Goal: Task Accomplishment & Management: Use online tool/utility

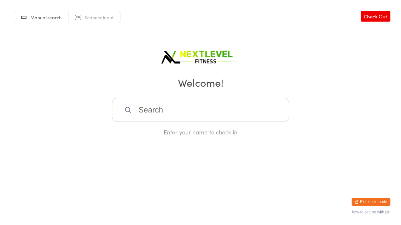
click at [149, 106] on input "search" at bounding box center [200, 110] width 177 height 24
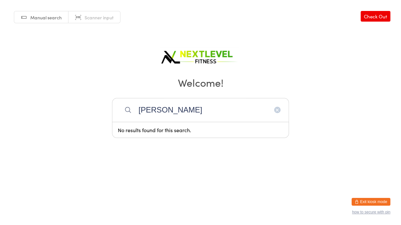
type input "[PERSON_NAME]"
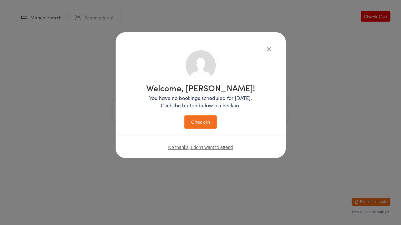
click at [184, 116] on button "Check in" at bounding box center [200, 122] width 32 height 13
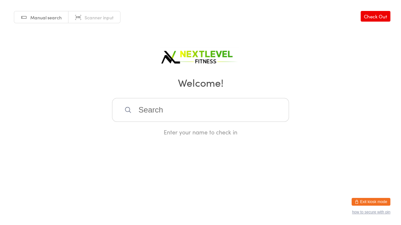
click at [144, 110] on input "search" at bounding box center [200, 110] width 177 height 24
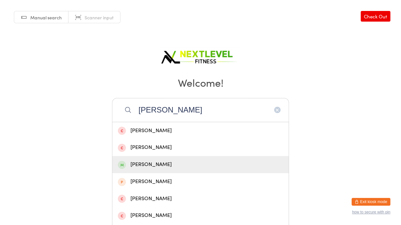
type input "[PERSON_NAME]"
click at [151, 161] on div "[PERSON_NAME]" at bounding box center [200, 165] width 165 height 9
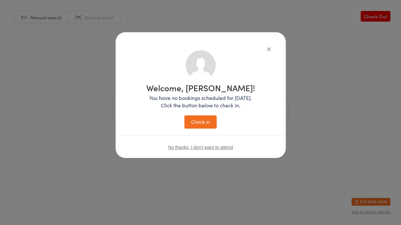
click at [206, 119] on button "Check in" at bounding box center [200, 122] width 32 height 13
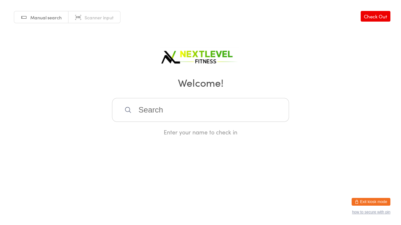
click at [206, 119] on input "search" at bounding box center [200, 110] width 177 height 24
type input "[PERSON_NAME]"
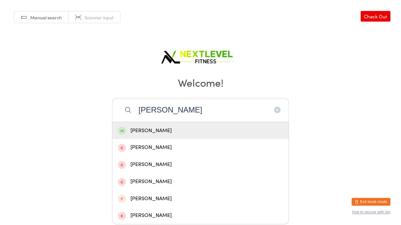
click at [188, 132] on div "[PERSON_NAME]" at bounding box center [200, 131] width 165 height 9
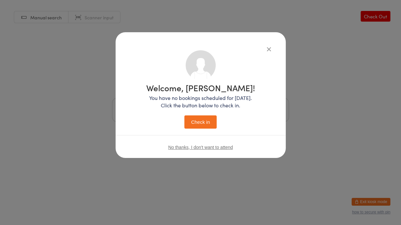
click at [190, 127] on button "Check in" at bounding box center [200, 122] width 32 height 13
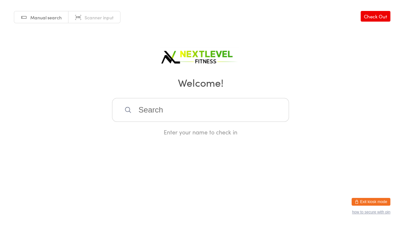
click at [151, 108] on input "search" at bounding box center [200, 110] width 177 height 24
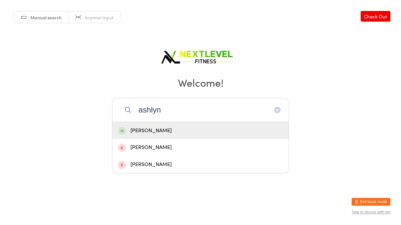
type input "ashlyn"
click at [155, 131] on div "[PERSON_NAME]" at bounding box center [200, 131] width 165 height 9
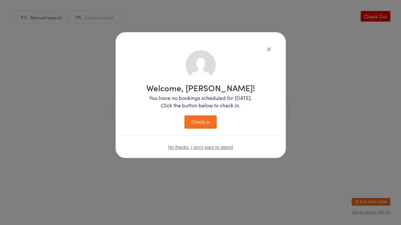
click at [206, 118] on button "Check in" at bounding box center [200, 122] width 32 height 13
